Goal: Information Seeking & Learning: Learn about a topic

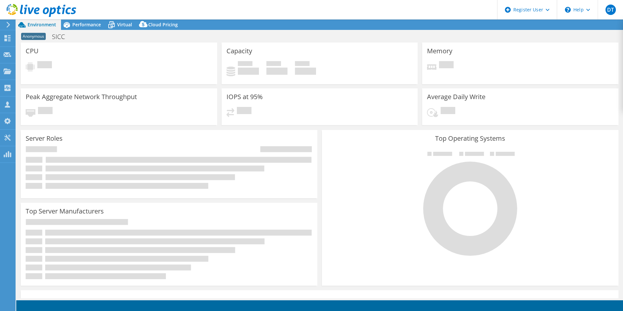
select select "EUFrankfurt"
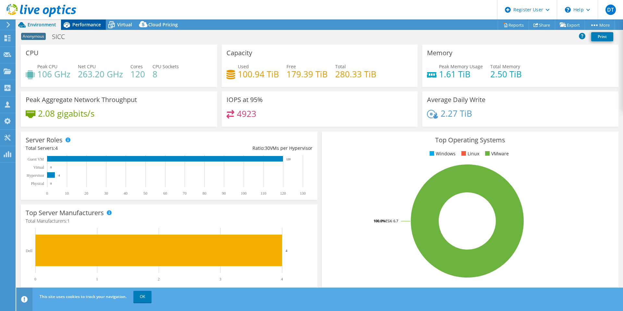
click at [87, 19] on div "Performance" at bounding box center [83, 24] width 45 height 10
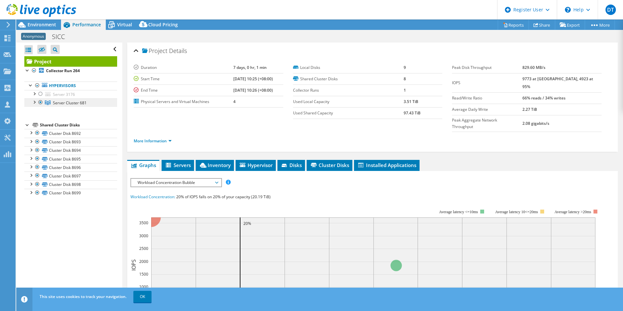
click at [67, 103] on span "Server Cluster 681" at bounding box center [70, 103] width 34 height 6
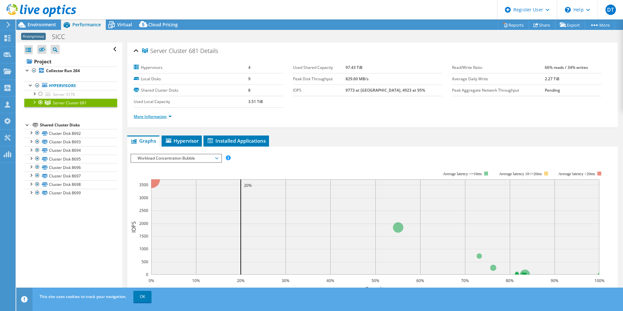
click at [153, 115] on link "More Information" at bounding box center [153, 117] width 38 height 6
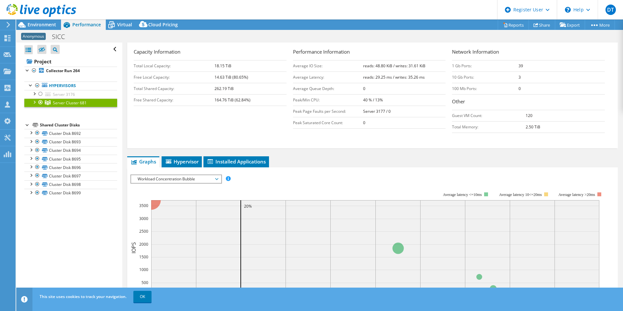
scroll to position [130, 0]
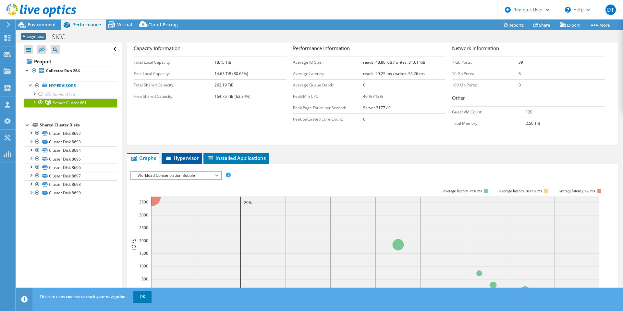
click at [184, 157] on span "Hypervisor" at bounding box center [182, 158] width 34 height 6
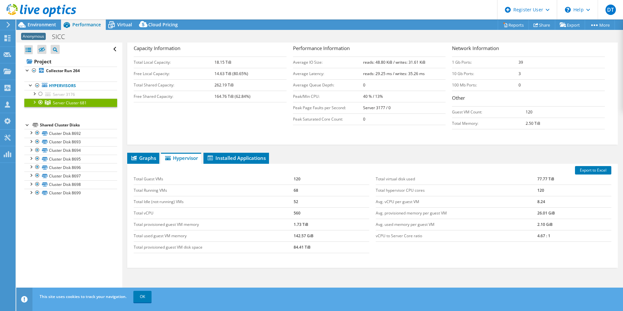
scroll to position [158, 0]
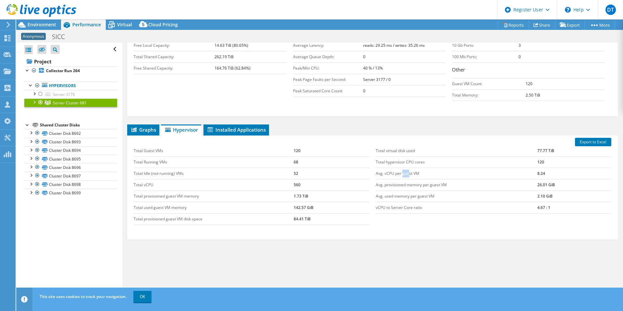
drag, startPoint x: 400, startPoint y: 174, endPoint x: 407, endPoint y: 175, distance: 6.5
click at [407, 175] on td "Avg. vCPU per guest VM" at bounding box center [457, 173] width 162 height 11
drag, startPoint x: 407, startPoint y: 175, endPoint x: 397, endPoint y: 174, distance: 9.4
click at [397, 174] on td "Avg. vCPU per guest VM" at bounding box center [457, 173] width 162 height 11
drag, startPoint x: 530, startPoint y: 173, endPoint x: 546, endPoint y: 173, distance: 16.9
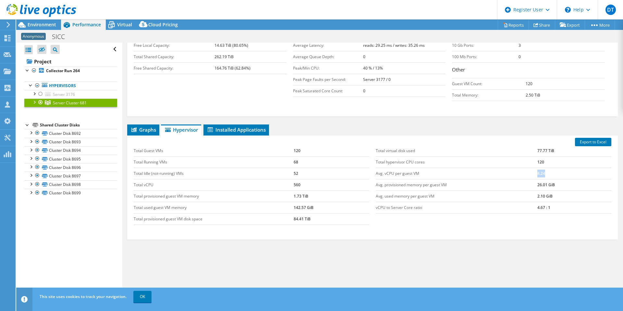
click at [546, 173] on tr "Avg. vCPU per guest VM 8.24" at bounding box center [494, 173] width 236 height 11
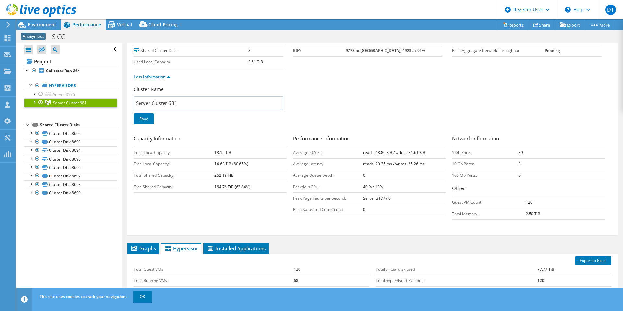
scroll to position [0, 0]
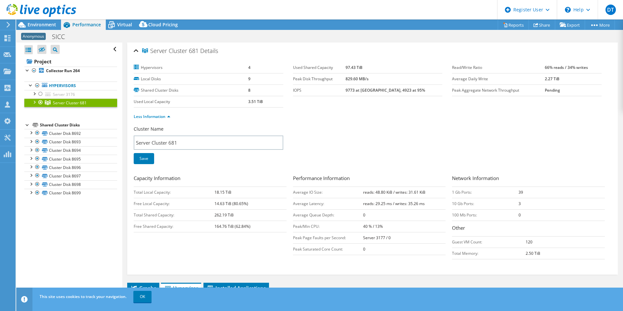
click at [34, 102] on div at bounding box center [34, 101] width 6 height 6
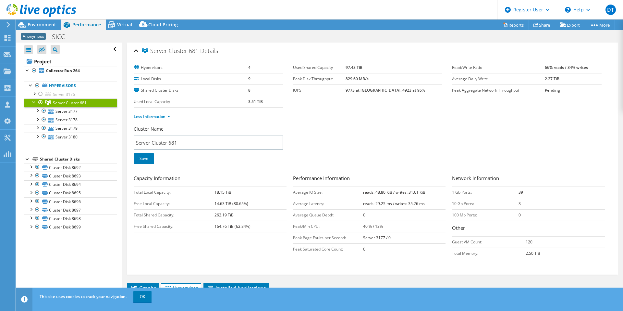
click at [71, 100] on span "Server Cluster 681" at bounding box center [70, 103] width 34 height 6
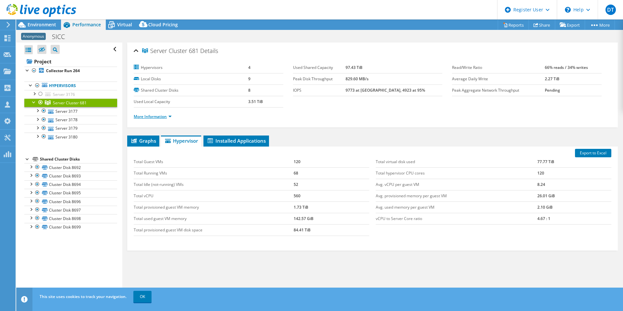
click at [149, 115] on link "More Information" at bounding box center [153, 117] width 38 height 6
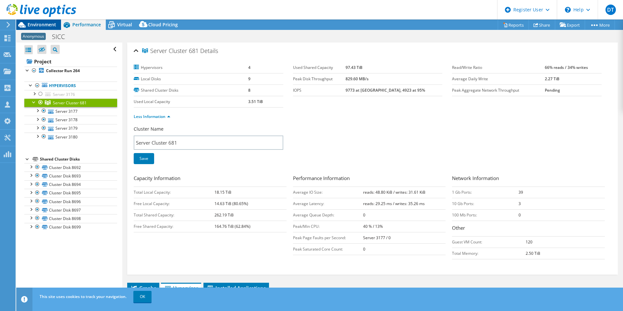
click at [31, 25] on span "Environment" at bounding box center [42, 24] width 29 height 6
